Goal: Information Seeking & Learning: Learn about a topic

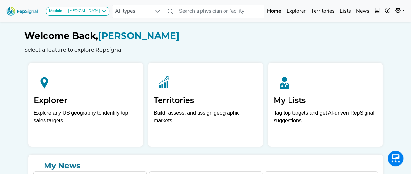
click at [6, 72] on div "Module Bronchoscopy Bronchoscopy Disposable Bronchoscope SBRT SPE TTNA Thoracic…" at bounding box center [205, 133] width 411 height 266
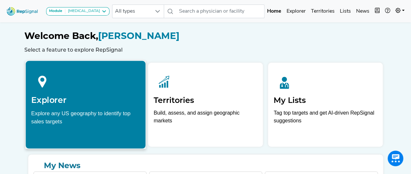
click at [95, 85] on div at bounding box center [85, 80] width 109 height 29
click at [76, 97] on h2 "Explorer" at bounding box center [85, 100] width 109 height 10
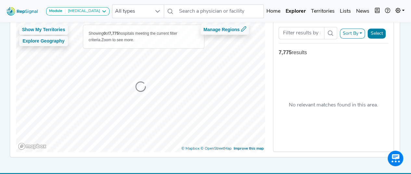
scroll to position [65, 0]
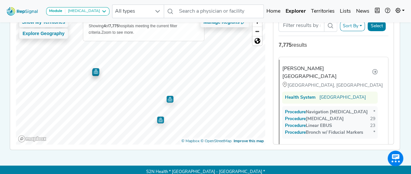
drag, startPoint x: 90, startPoint y: 74, endPoint x: 94, endPoint y: 75, distance: 3.6
click at [94, 75] on img "Map marker" at bounding box center [95, 72] width 7 height 7
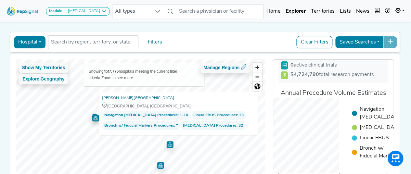
scroll to position [7, 0]
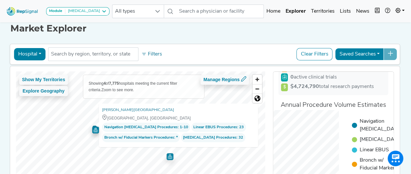
click at [352, 118] on ul "Navigation Bronchoscopy Transbronchial Biopsy Linear EBUS Bronch w/​ Fiducial M…" at bounding box center [371, 146] width 64 height 57
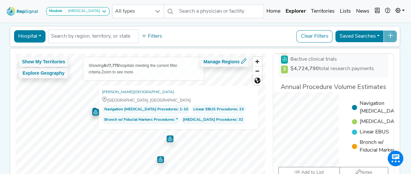
scroll to position [72, 0]
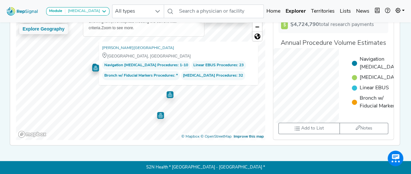
click at [324, 101] on div "Navigation Bronchoscopy Transbronchial Biopsy Linear EBUS Bronch w/​ Fiducial M…" at bounding box center [334, 85] width 110 height 75
click at [136, 45] on link "[PERSON_NAME][GEOGRAPHIC_DATA]" at bounding box center [138, 48] width 72 height 7
click at [94, 64] on img "Map marker" at bounding box center [95, 67] width 7 height 7
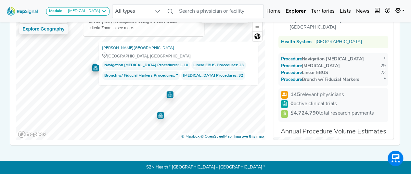
scroll to position [0, 0]
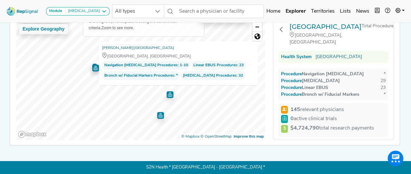
click at [304, 126] on strong "$4,724,790" at bounding box center [305, 128] width 29 height 5
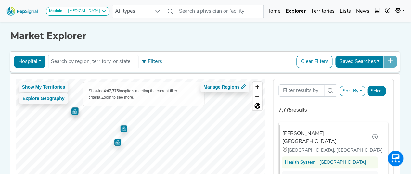
click at [116, 142] on img "Map marker" at bounding box center [117, 142] width 7 height 7
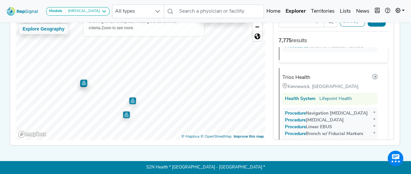
scroll to position [175, 0]
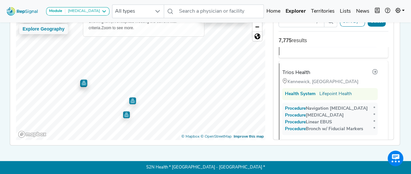
click at [82, 80] on img "Map marker" at bounding box center [83, 83] width 7 height 7
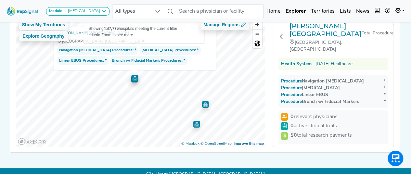
scroll to position [65, 0]
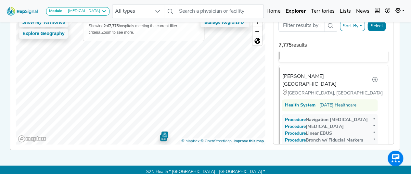
click at [160, 138] on img "Map marker" at bounding box center [163, 136] width 9 height 9
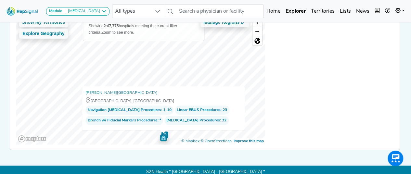
scroll to position [87, 0]
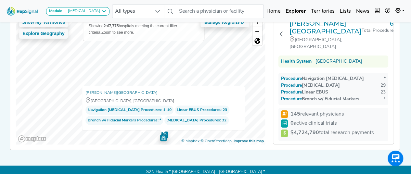
click at [164, 133] on img "Map marker" at bounding box center [163, 136] width 9 height 9
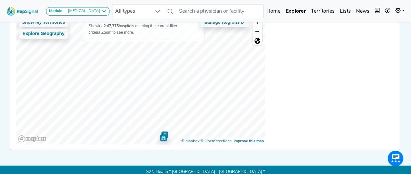
click at [164, 132] on img "Map marker" at bounding box center [164, 134] width 7 height 7
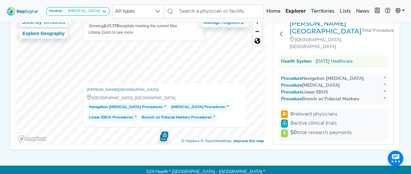
click at [160, 140] on img "Map marker" at bounding box center [163, 137] width 7 height 7
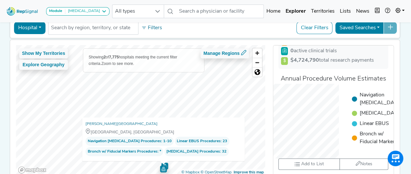
scroll to position [72, 0]
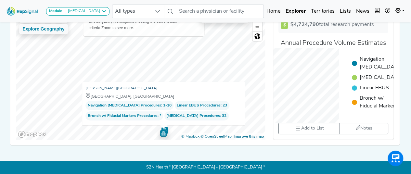
click at [97, 85] on link "[PERSON_NAME][GEOGRAPHIC_DATA]" at bounding box center [121, 88] width 72 height 7
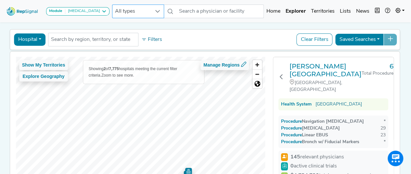
scroll to position [33, 0]
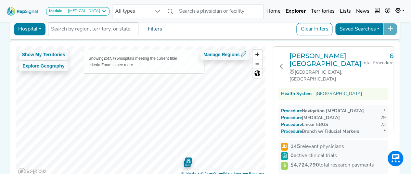
click at [155, 30] on button "Filters" at bounding box center [152, 29] width 24 height 11
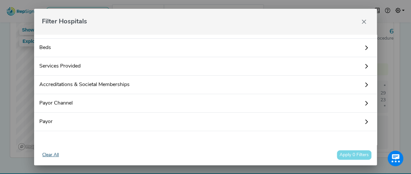
scroll to position [65, 0]
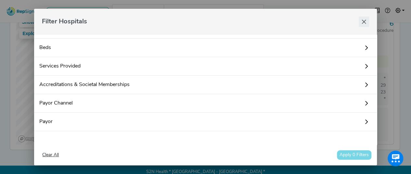
click at [365, 24] on icon "Close" at bounding box center [363, 21] width 5 height 5
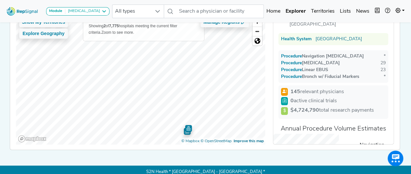
scroll to position [33, 0]
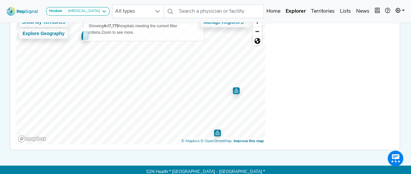
click at [214, 133] on img "Map marker" at bounding box center [217, 133] width 7 height 7
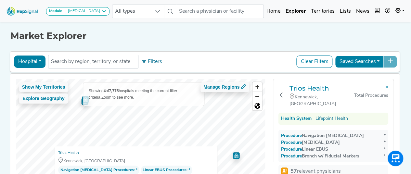
scroll to position [28, 0]
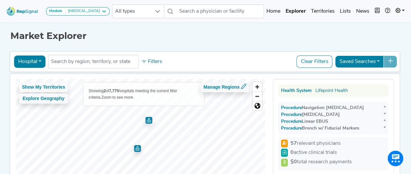
click at [149, 123] on img "Map marker" at bounding box center [148, 120] width 7 height 7
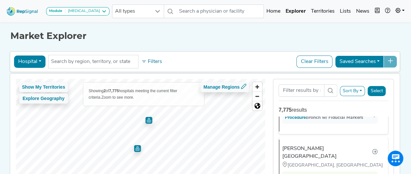
scroll to position [87, 0]
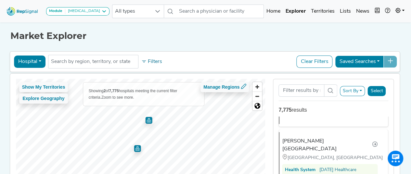
click at [135, 146] on img "Map marker" at bounding box center [137, 148] width 7 height 7
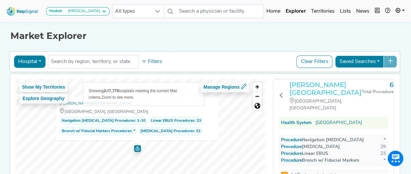
scroll to position [0, 0]
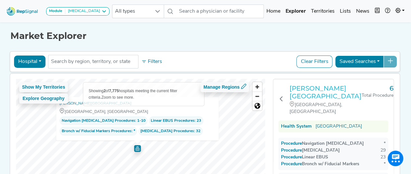
click at [305, 94] on h3 "[PERSON_NAME][GEOGRAPHIC_DATA]" at bounding box center [326, 93] width 72 height 16
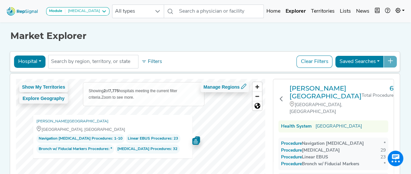
click at [313, 63] on button "Clear Filters" at bounding box center [314, 62] width 36 height 12
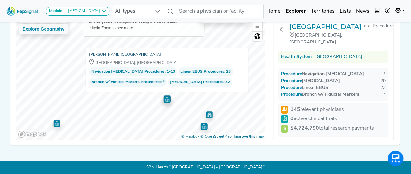
click at [120, 51] on link "[PERSON_NAME][GEOGRAPHIC_DATA]" at bounding box center [125, 54] width 72 height 7
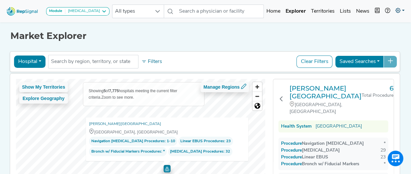
click at [405, 10] on link at bounding box center [400, 11] width 14 height 13
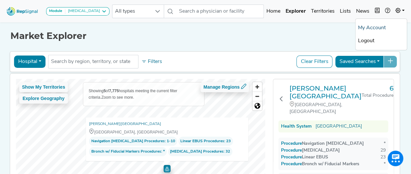
click at [362, 28] on link "My Account" at bounding box center [381, 27] width 51 height 13
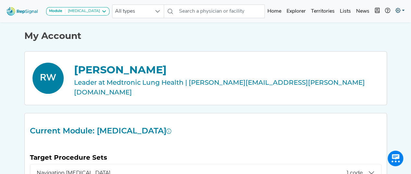
click at [400, 10] on link at bounding box center [400, 11] width 14 height 13
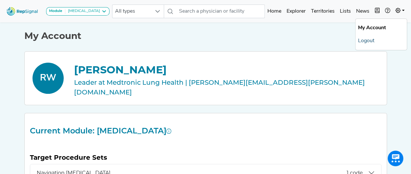
click at [365, 40] on link "Logout" at bounding box center [381, 40] width 51 height 13
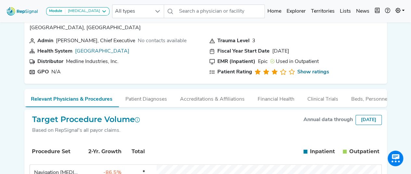
scroll to position [33, 0]
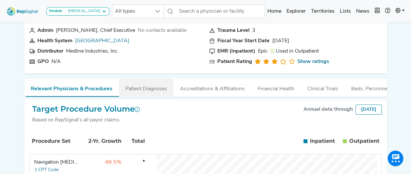
click at [147, 87] on button "Patient Diagnoses" at bounding box center [146, 88] width 55 height 18
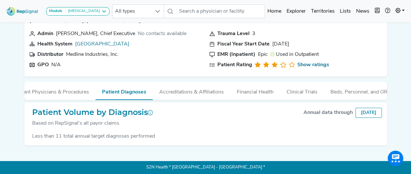
scroll to position [0, 0]
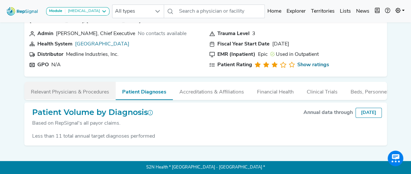
click at [84, 88] on button "Relevant Physicians & Procedures" at bounding box center [69, 91] width 91 height 18
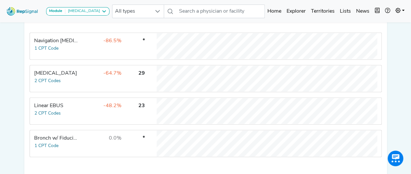
scroll to position [164, 0]
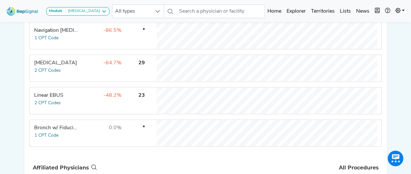
click at [81, 41] on td "-86.5%" at bounding box center [101, 36] width 42 height 26
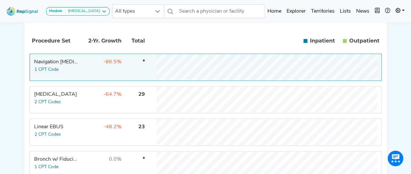
scroll to position [132, 0]
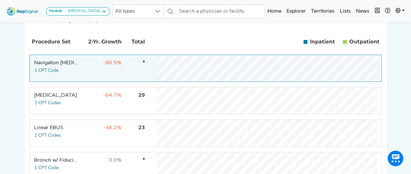
click at [101, 105] on td "-64.7%" at bounding box center [101, 101] width 42 height 26
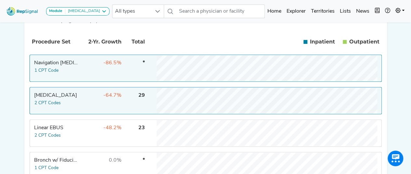
click at [84, 132] on td "-48.2%" at bounding box center [101, 133] width 42 height 26
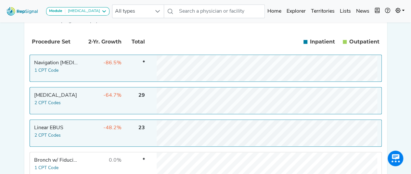
click at [98, 133] on td "-48.2%" at bounding box center [101, 133] width 42 height 26
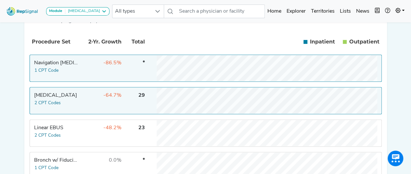
click at [97, 104] on td "-64.7%" at bounding box center [101, 101] width 42 height 26
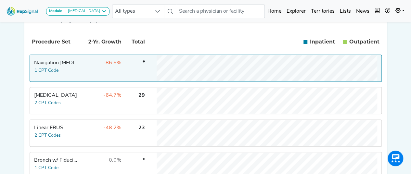
click at [96, 78] on td "-86.5%" at bounding box center [101, 68] width 42 height 26
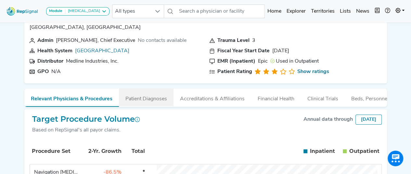
scroll to position [33, 0]
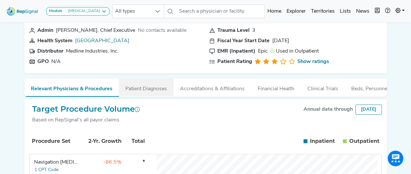
click at [157, 94] on button "Patient Diagnoses" at bounding box center [146, 88] width 55 height 18
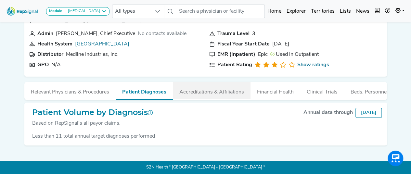
click at [209, 87] on button "Accreditations & Affiliations" at bounding box center [212, 91] width 78 height 18
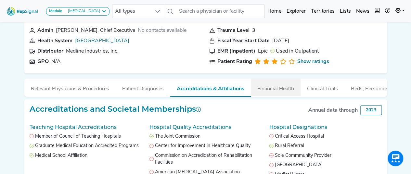
click at [279, 89] on button "Financial Health" at bounding box center [276, 88] width 50 height 18
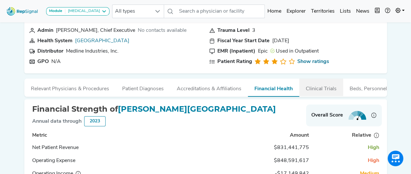
click at [324, 86] on button "Clinical Trials" at bounding box center [321, 88] width 44 height 18
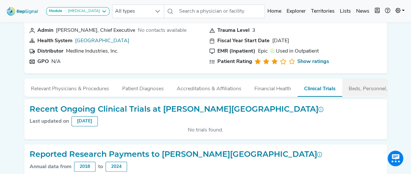
click at [367, 87] on button "Beds, Personnel, and ORs" at bounding box center [378, 88] width 73 height 18
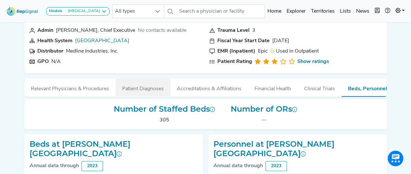
click at [125, 88] on button "Patient Diagnoses" at bounding box center [143, 88] width 55 height 18
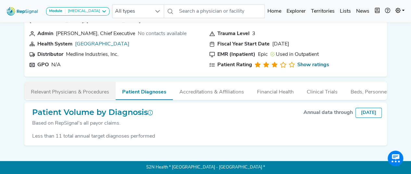
click at [85, 91] on button "Relevant Physicians & Procedures" at bounding box center [69, 91] width 91 height 18
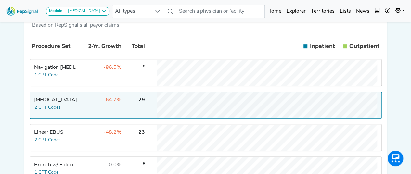
scroll to position [163, 0]
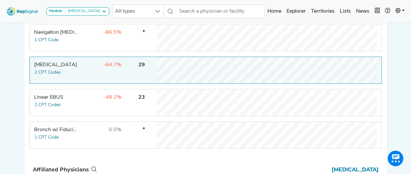
click at [81, 106] on td "-48.2%" at bounding box center [101, 103] width 42 height 26
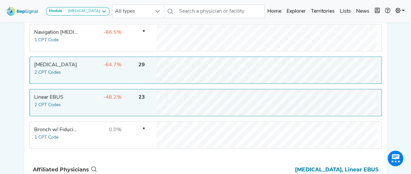
click at [145, 106] on td "23" at bounding box center [134, 103] width 23 height 26
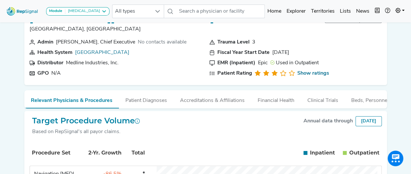
scroll to position [0, 0]
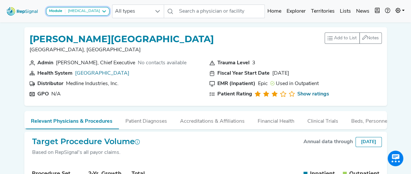
click at [101, 11] on icon at bounding box center [103, 11] width 5 height 5
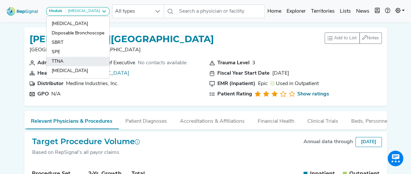
click at [85, 64] on link "TTNA" at bounding box center [77, 61] width 63 height 9
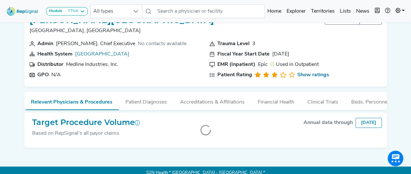
scroll to position [29, 0]
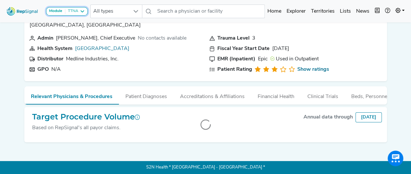
click at [82, 14] on button "Module TTNA" at bounding box center [67, 11] width 42 height 8
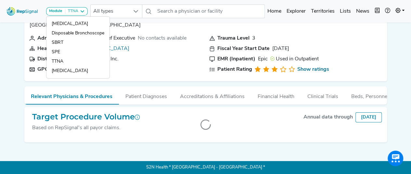
click at [167, 58] on section "Distributor Medline Industries, Inc." at bounding box center [116, 59] width 172 height 8
click at [173, 56] on section "Distributor Medline Industries, Inc." at bounding box center [116, 59] width 172 height 8
click at [0, 80] on div "Module TTNA Bronchoscopy Disposable Bronchoscope SBRT SPE TTNA Thoracic Surgery…" at bounding box center [205, 74] width 411 height 199
click at [7, 74] on div "Module TTNA Bronchoscopy Disposable Bronchoscope SBRT SPE TTNA Thoracic Surgery…" at bounding box center [205, 74] width 411 height 199
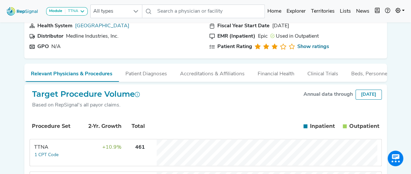
scroll to position [94, 0]
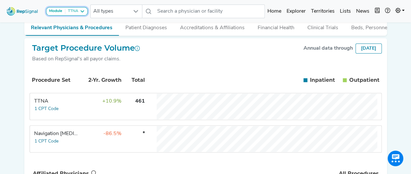
click at [81, 13] on icon at bounding box center [82, 11] width 5 height 5
click at [73, 7] on button "Module TTNA" at bounding box center [67, 11] width 42 height 8
click at [78, 11] on div "TTNA" at bounding box center [71, 11] width 13 height 5
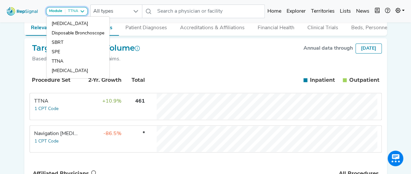
click at [83, 10] on icon at bounding box center [82, 11] width 5 height 5
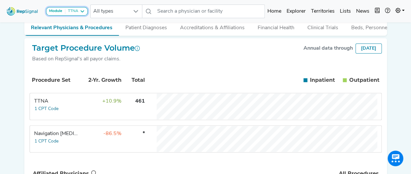
scroll to position [0, 0]
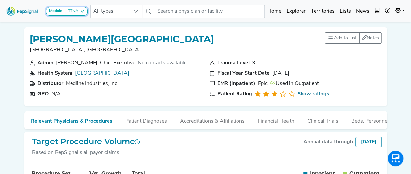
click at [76, 12] on div "TTNA" at bounding box center [71, 11] width 13 height 5
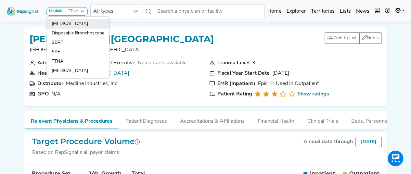
click at [81, 24] on link "[MEDICAL_DATA]" at bounding box center [77, 23] width 63 height 9
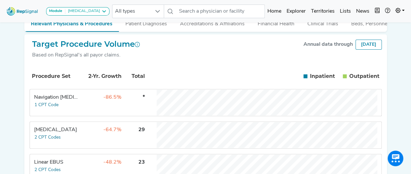
scroll to position [163, 0]
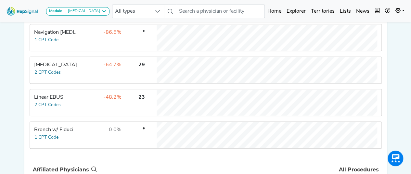
click at [51, 69] on div "[MEDICAL_DATA]" at bounding box center [56, 65] width 45 height 8
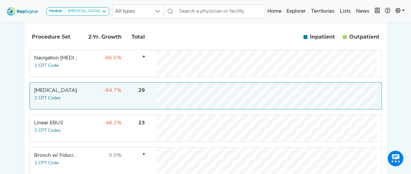
scroll to position [98, 0]
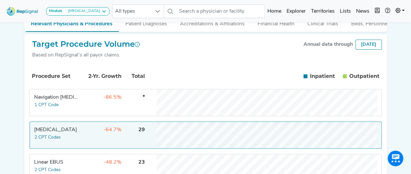
click at [48, 78] on th "Procedure Set" at bounding box center [55, 76] width 49 height 22
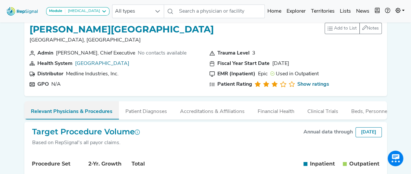
scroll to position [0, 0]
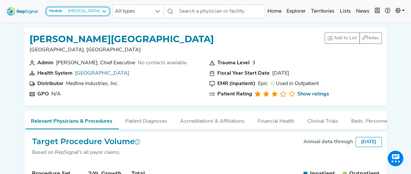
click at [73, 7] on button "Module Bronchoscopy" at bounding box center [77, 11] width 63 height 8
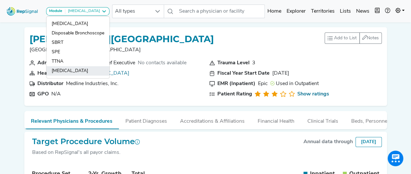
click at [75, 70] on link "[MEDICAL_DATA]" at bounding box center [77, 70] width 63 height 9
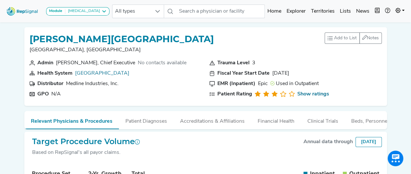
click at [57, 12] on strong "Module" at bounding box center [55, 11] width 13 height 4
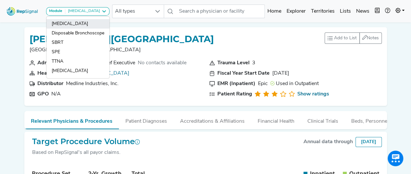
click at [59, 24] on link "[MEDICAL_DATA]" at bounding box center [77, 23] width 63 height 9
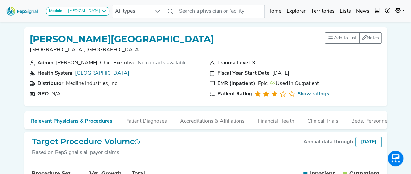
click at [180, 51] on p "[GEOGRAPHIC_DATA], [GEOGRAPHIC_DATA]" at bounding box center [122, 50] width 184 height 8
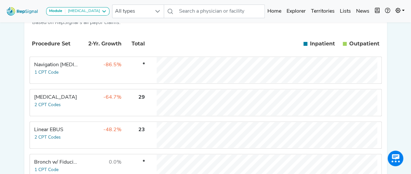
scroll to position [260, 0]
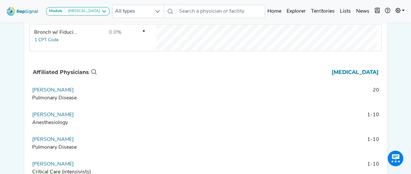
click at [149, 106] on td "20" at bounding box center [240, 96] width 284 height 20
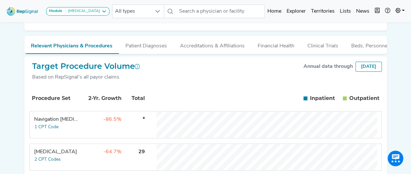
scroll to position [65, 0]
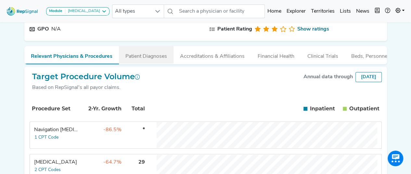
click at [137, 56] on button "Patient Diagnoses" at bounding box center [146, 55] width 55 height 18
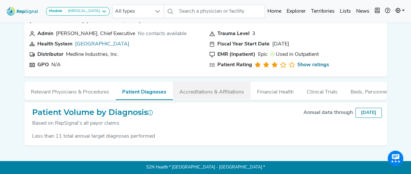
click at [199, 84] on button "Accreditations & Affiliations" at bounding box center [212, 91] width 78 height 18
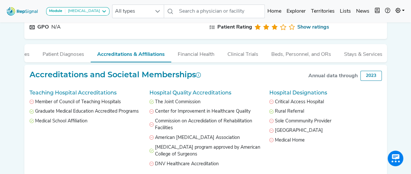
scroll to position [0, 82]
click at [295, 54] on button "Beds, Personnel, and ORs" at bounding box center [299, 53] width 73 height 18
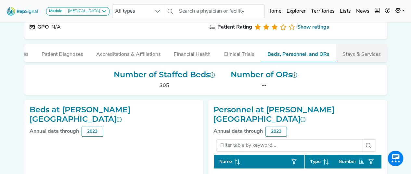
click at [357, 52] on button "Stays & Services" at bounding box center [361, 53] width 51 height 18
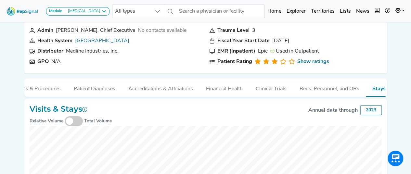
scroll to position [0, 0]
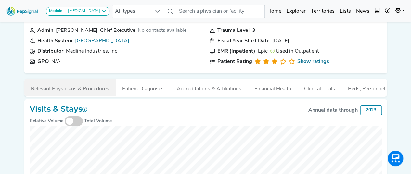
click at [55, 89] on button "Relevant Physicians & Procedures" at bounding box center [69, 88] width 91 height 18
